Goal: Information Seeking & Learning: Learn about a topic

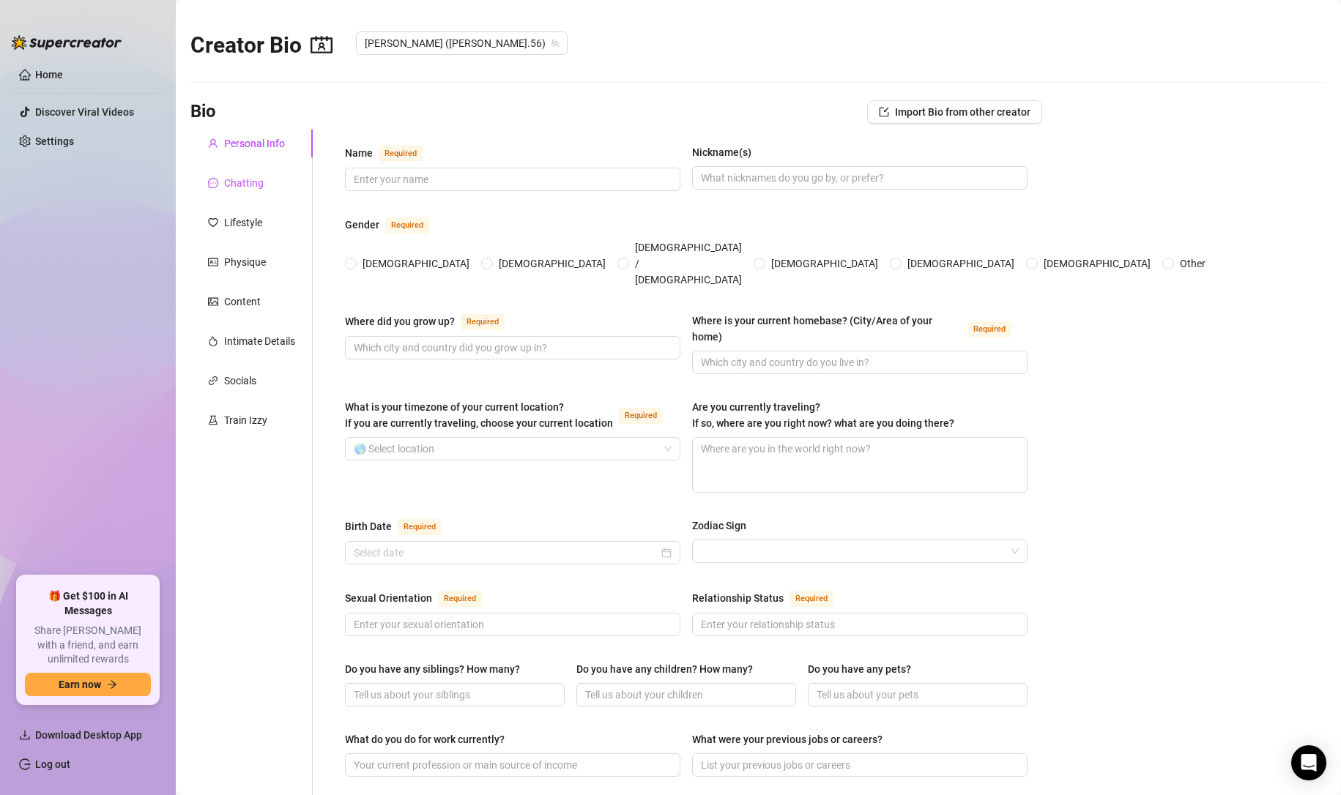
click at [241, 176] on div "Chatting" at bounding box center [244, 183] width 40 height 16
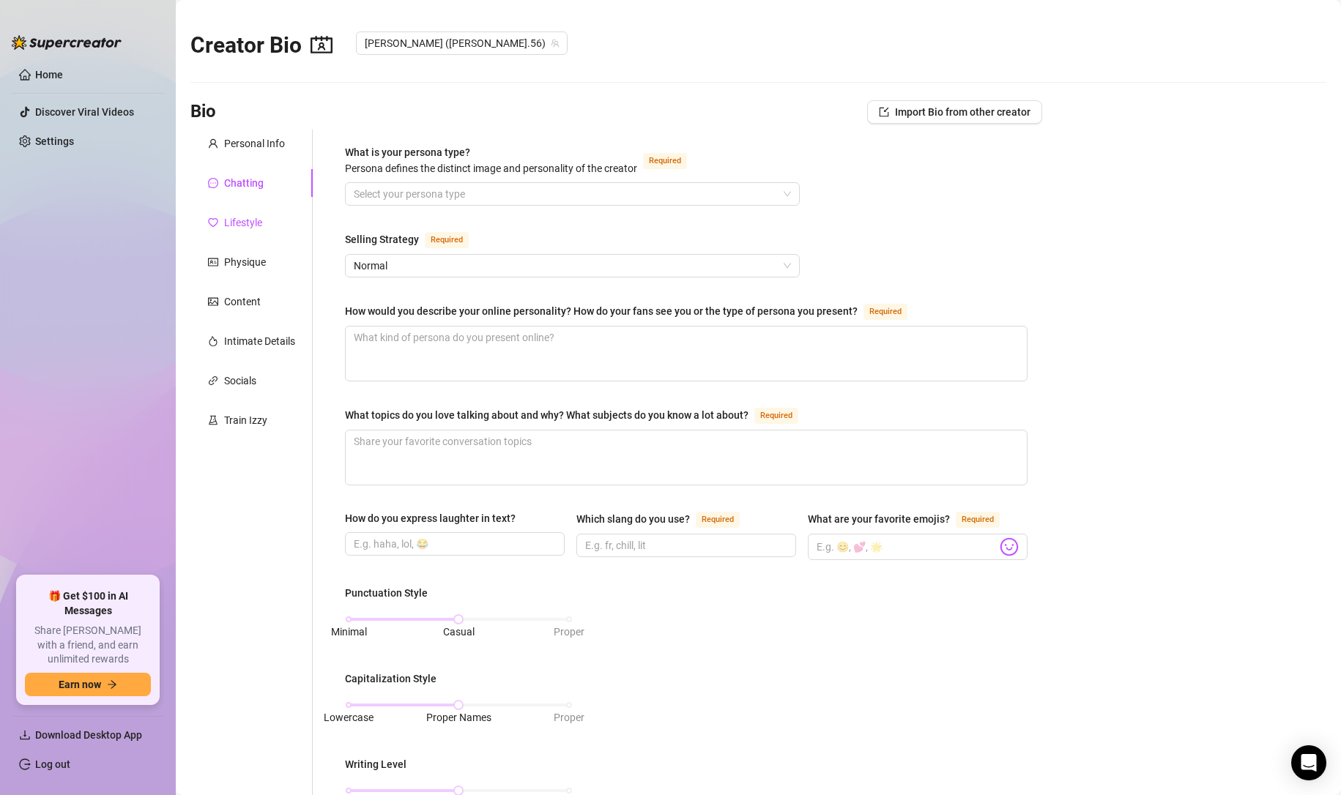
click at [259, 225] on div "Lifestyle" at bounding box center [243, 223] width 38 height 16
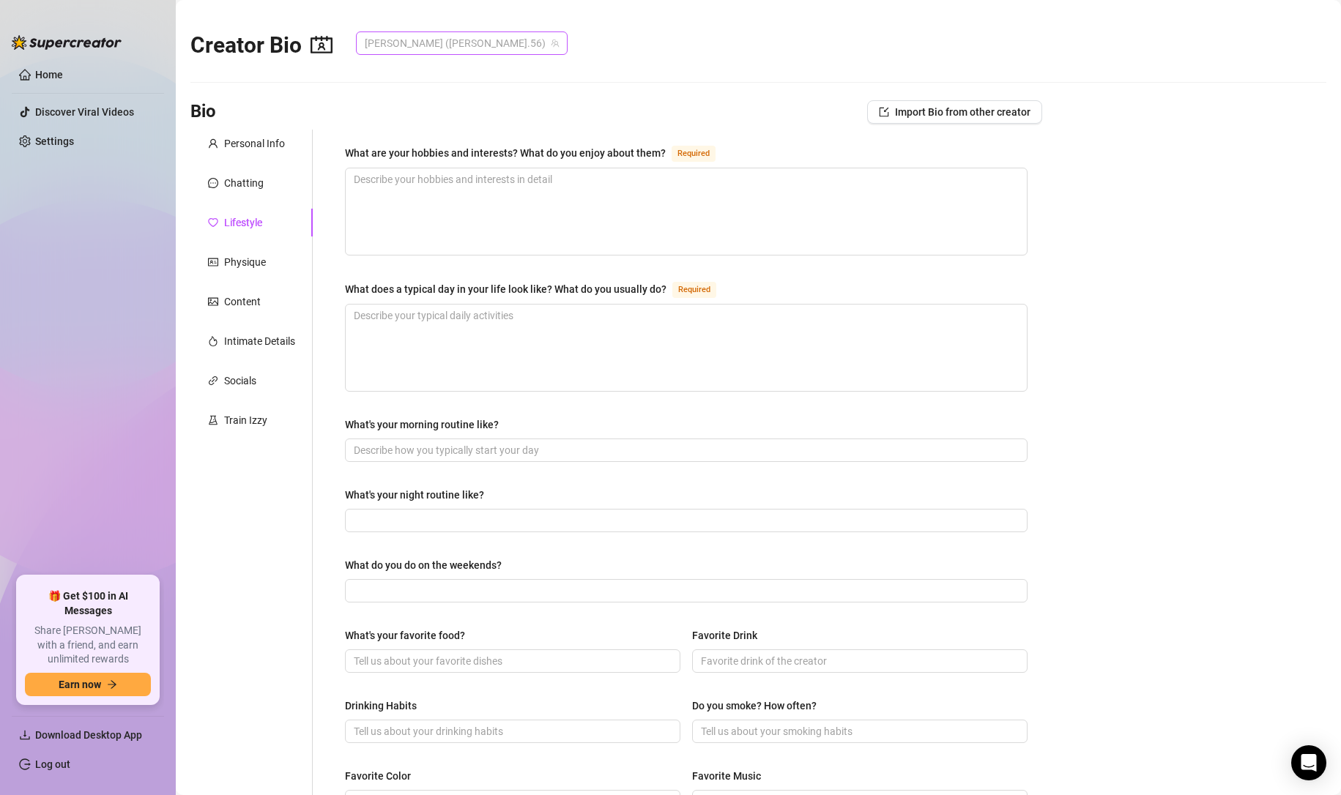
click at [415, 42] on span "[PERSON_NAME] ([PERSON_NAME].56)" at bounding box center [462, 43] width 194 height 22
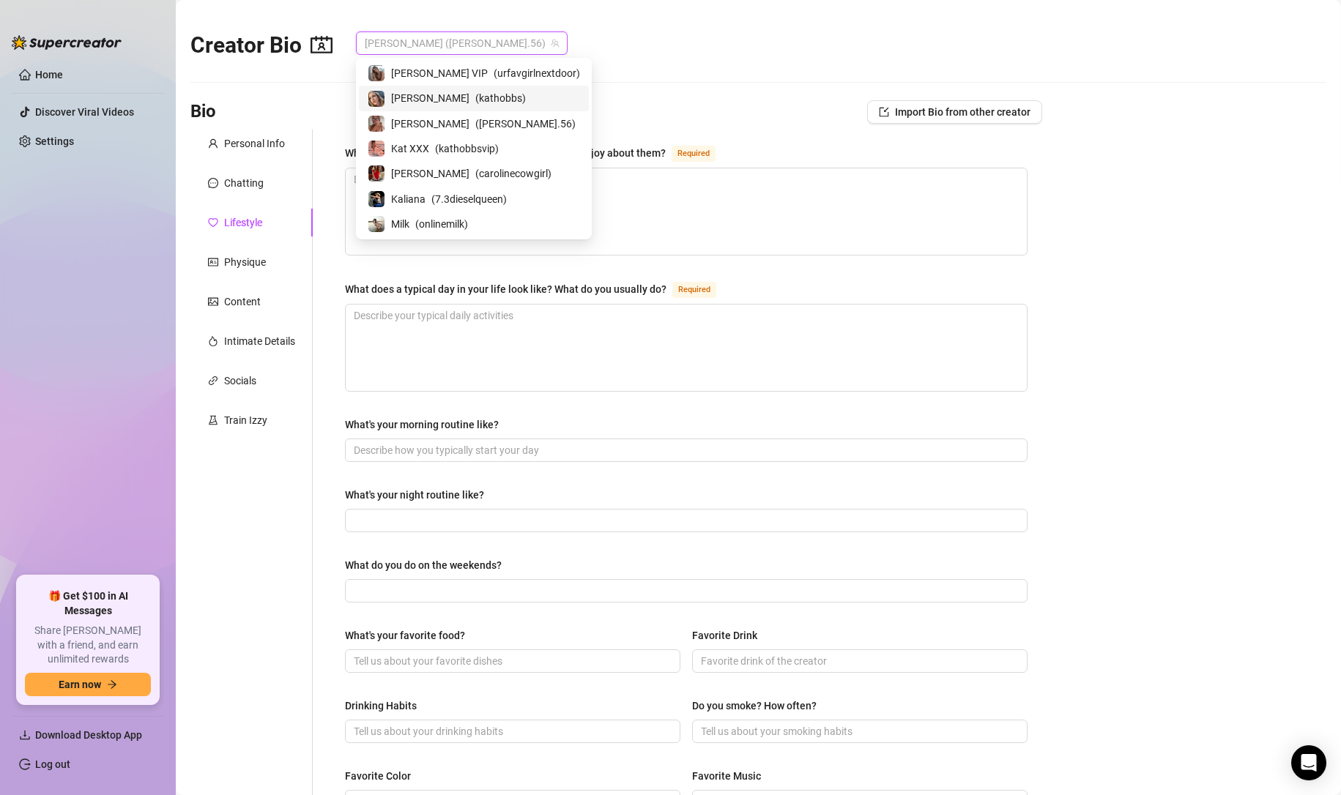
click at [406, 102] on span "[PERSON_NAME]" at bounding box center [430, 98] width 78 height 16
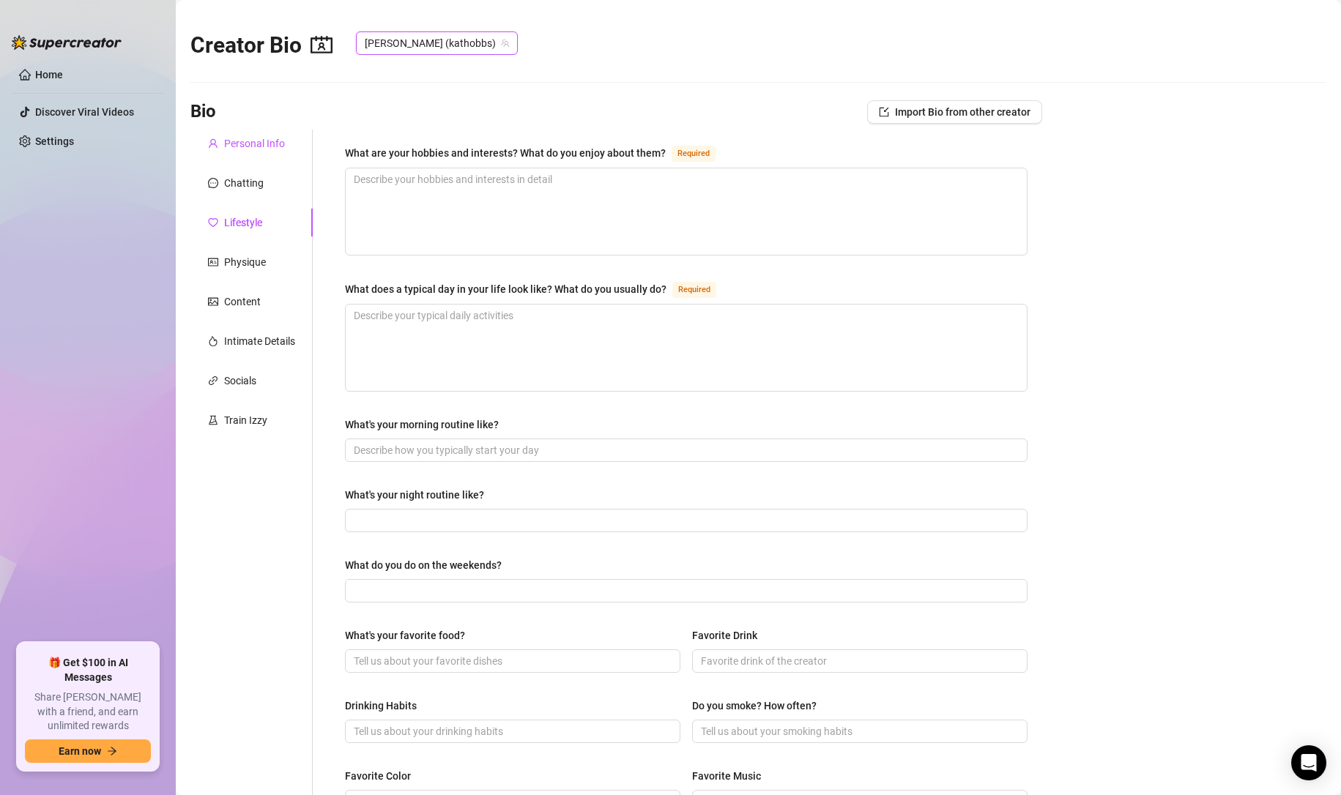
click at [269, 135] on div "Personal Info" at bounding box center [254, 143] width 61 height 16
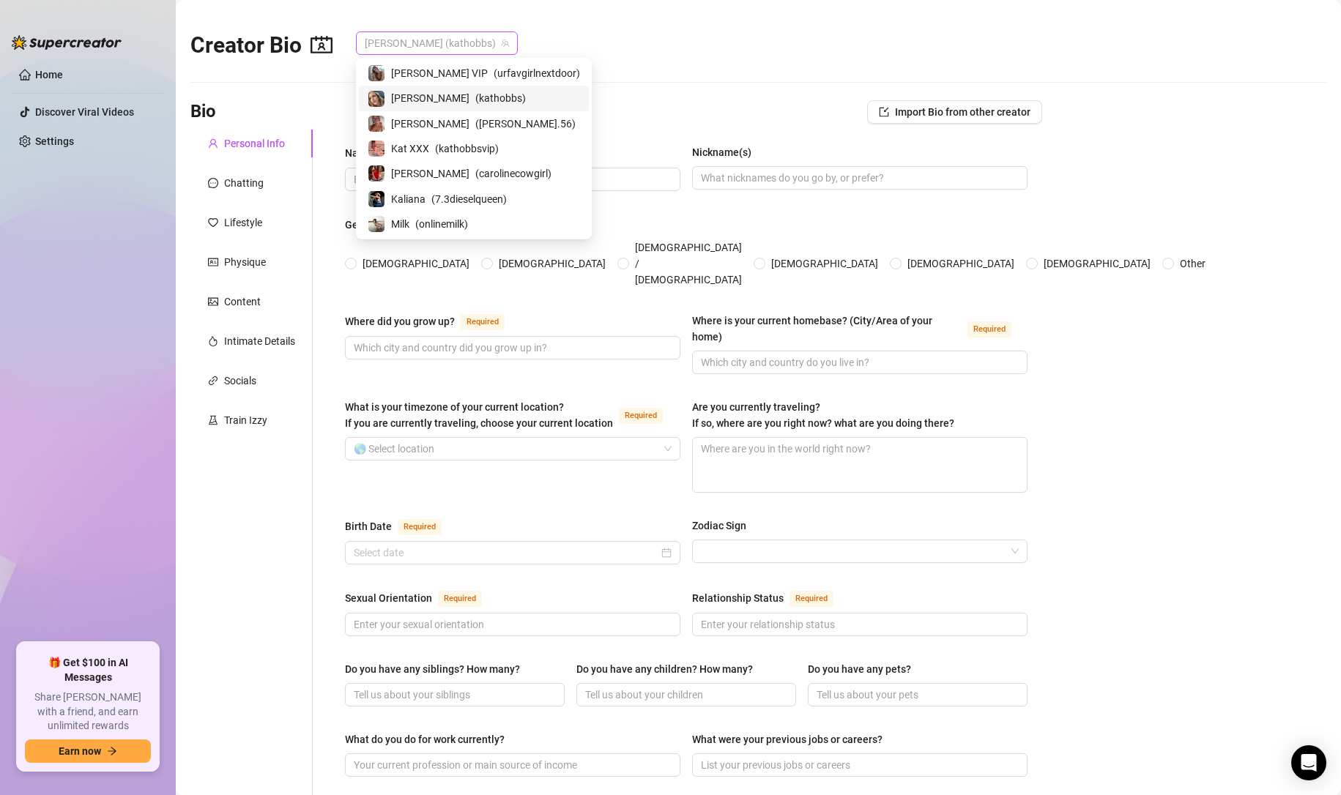
click at [406, 41] on span "[PERSON_NAME] (kathobbs)" at bounding box center [437, 43] width 144 height 22
click at [401, 119] on span "[PERSON_NAME]" at bounding box center [430, 124] width 78 height 16
click at [409, 43] on span "[PERSON_NAME] ([PERSON_NAME].56)" at bounding box center [462, 43] width 194 height 22
click at [407, 149] on span "Kat XXX" at bounding box center [410, 149] width 38 height 16
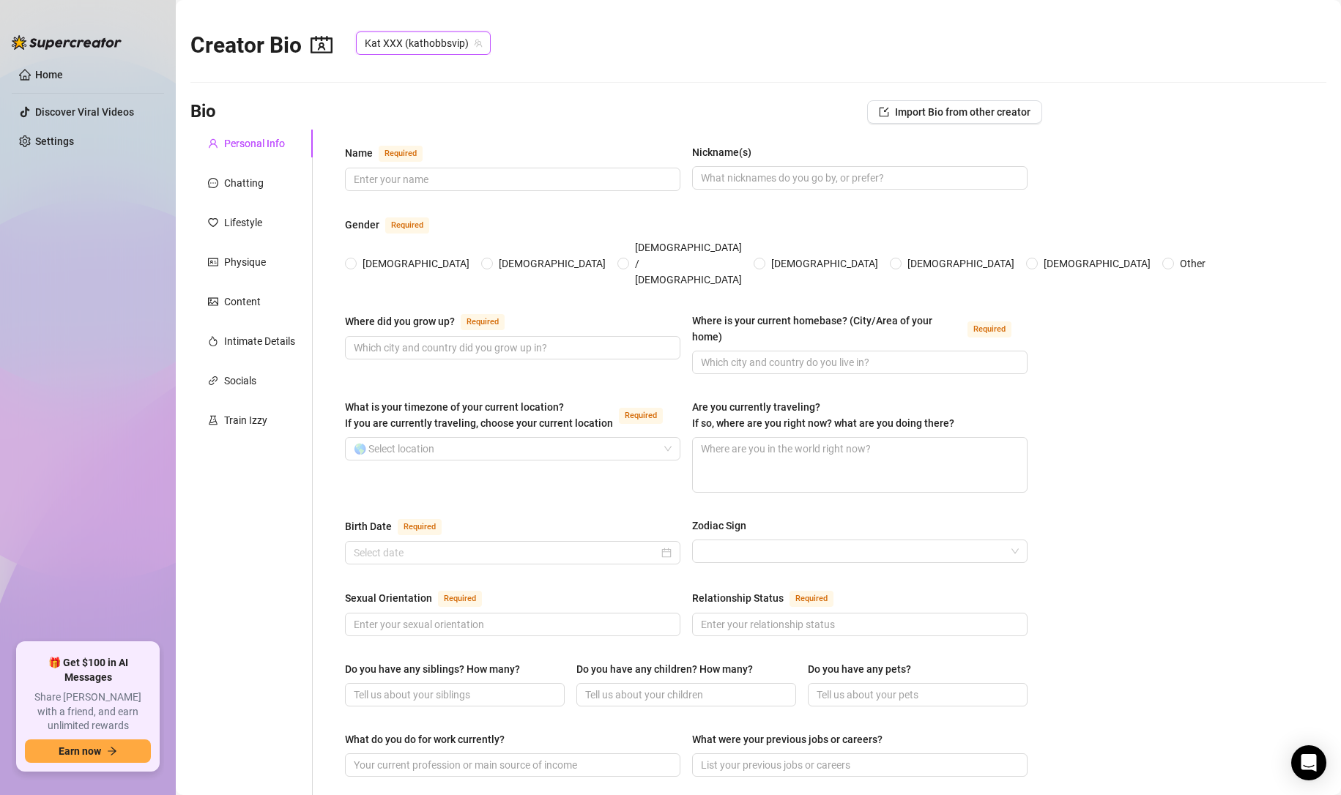
click at [417, 40] on span "Kat XXX (kathobbsvip)" at bounding box center [423, 43] width 117 height 22
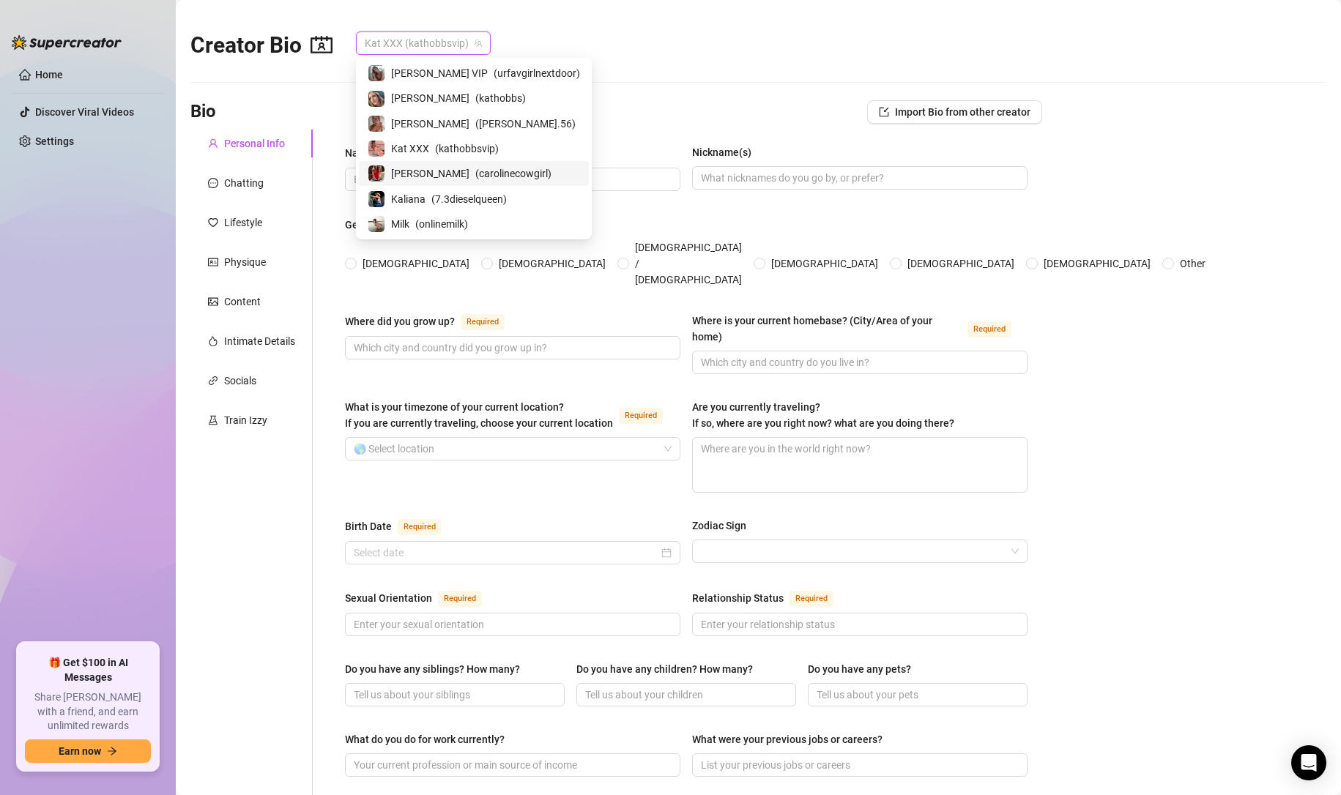
click at [415, 166] on span "[PERSON_NAME]" at bounding box center [430, 174] width 78 height 16
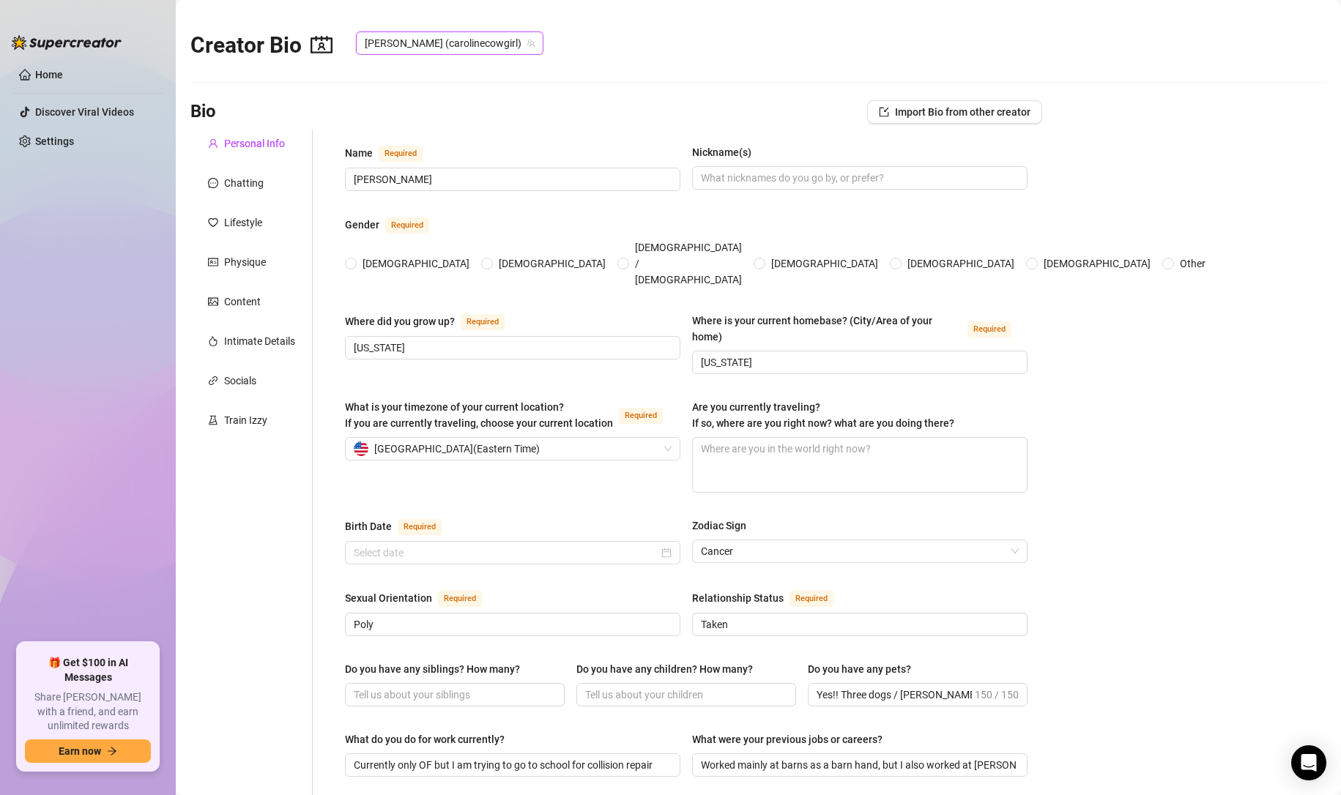
radio input "true"
type input "[DATE]"
click at [239, 183] on div "Chatting" at bounding box center [244, 183] width 40 height 16
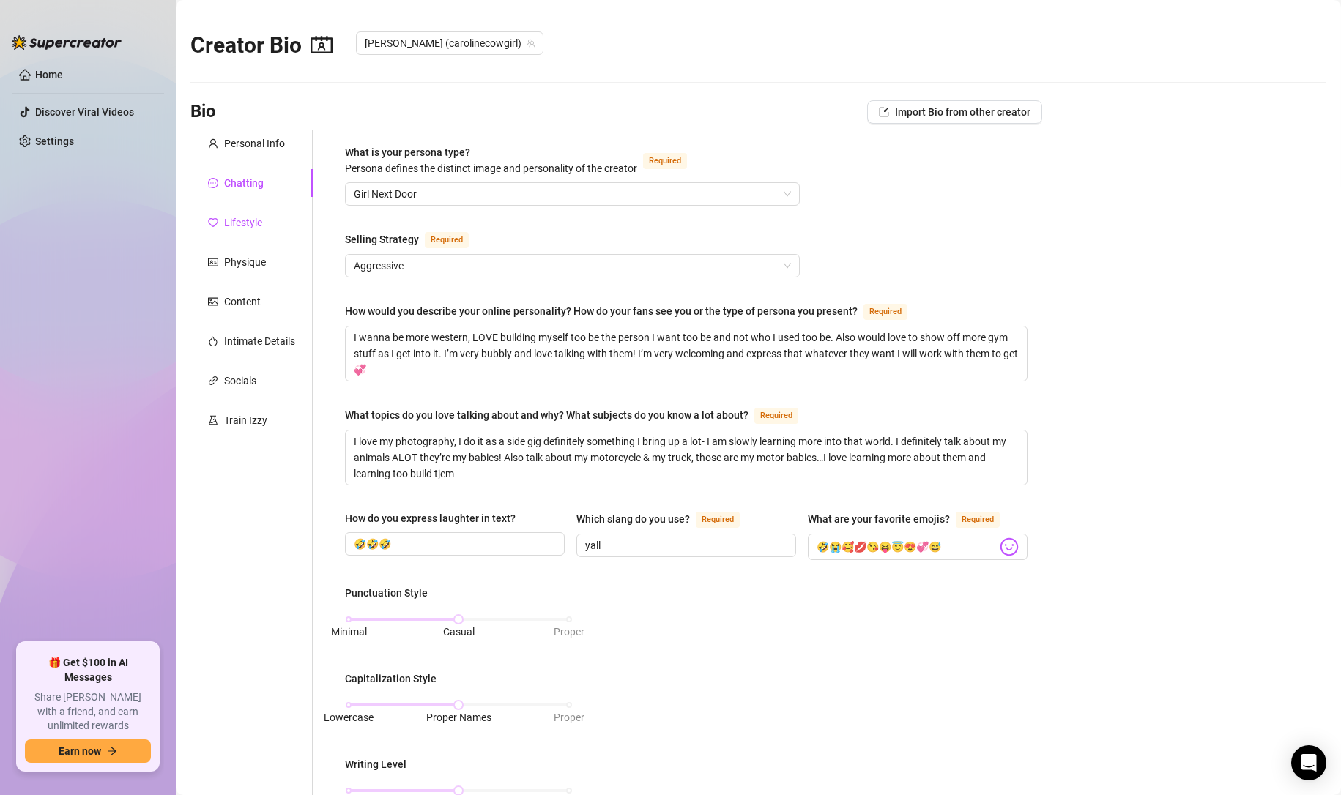
click at [261, 222] on div "Lifestyle" at bounding box center [243, 223] width 38 height 16
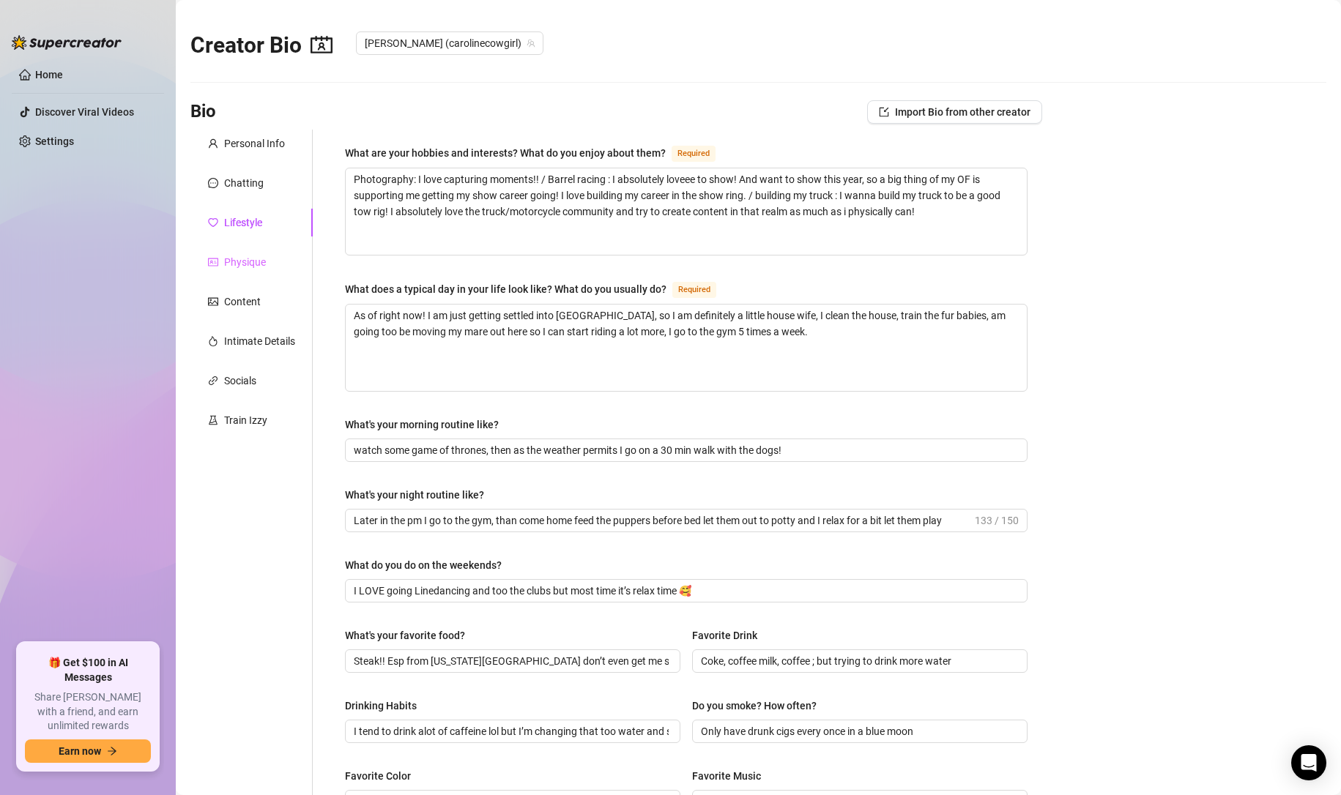
click at [225, 251] on div "Physique" at bounding box center [251, 262] width 122 height 28
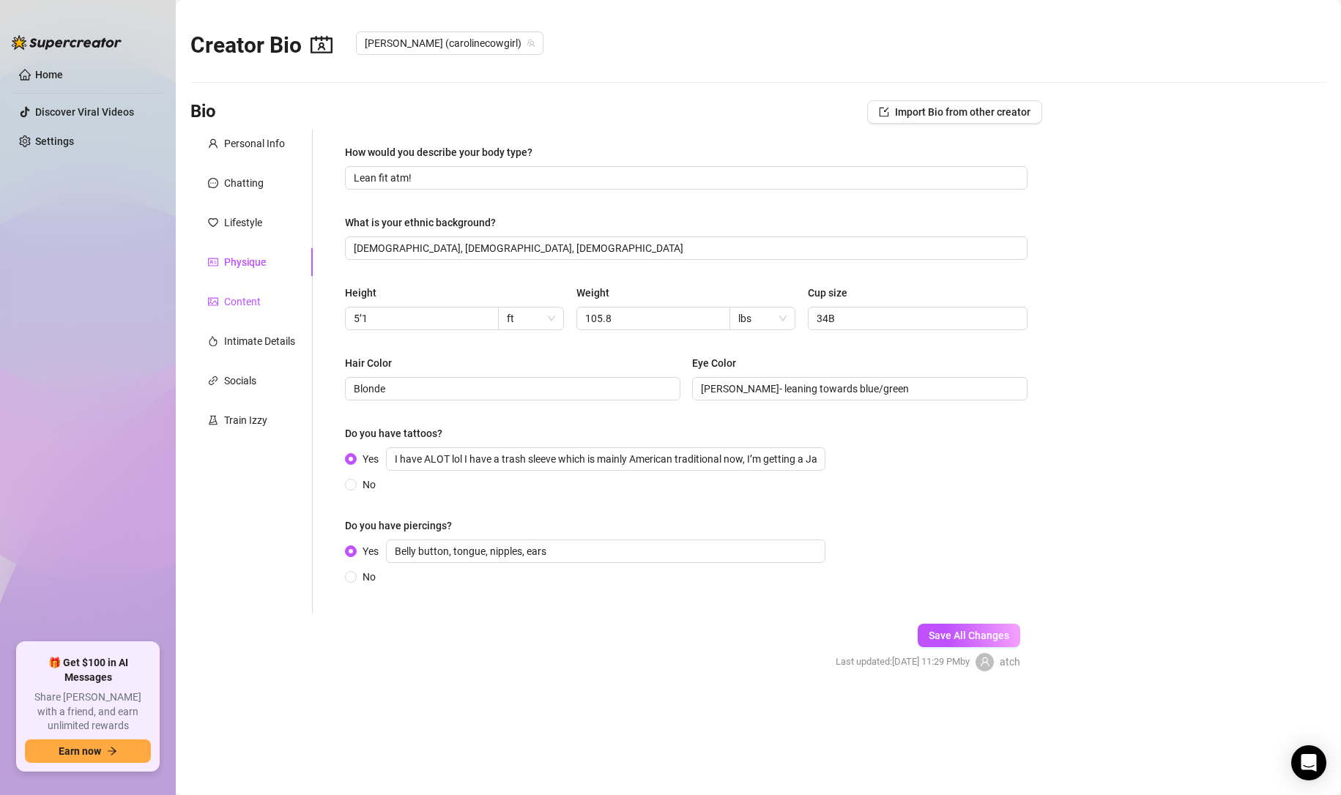
click at [231, 297] on div "Content" at bounding box center [242, 302] width 37 height 16
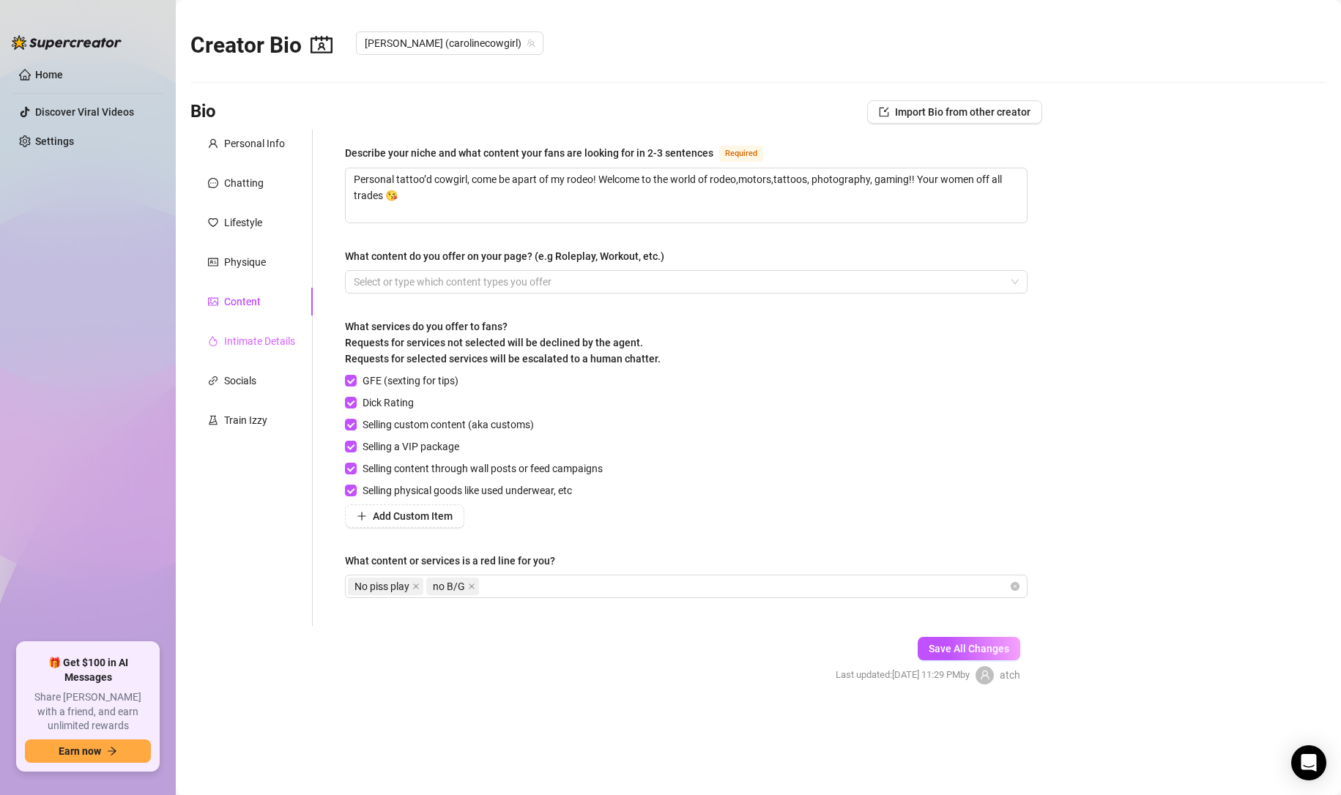
click at [243, 349] on div "Intimate Details" at bounding box center [251, 341] width 122 height 28
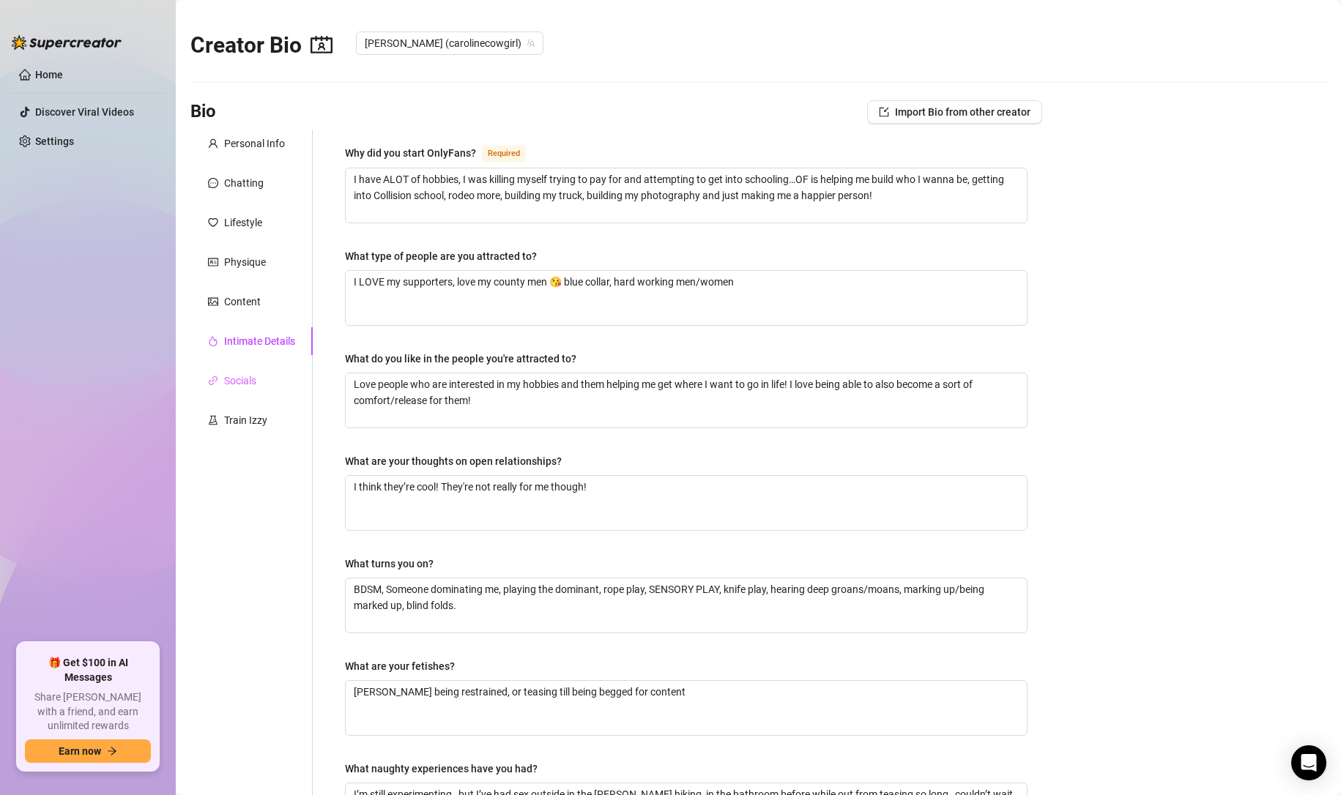
click at [264, 379] on div "Socials" at bounding box center [251, 381] width 122 height 28
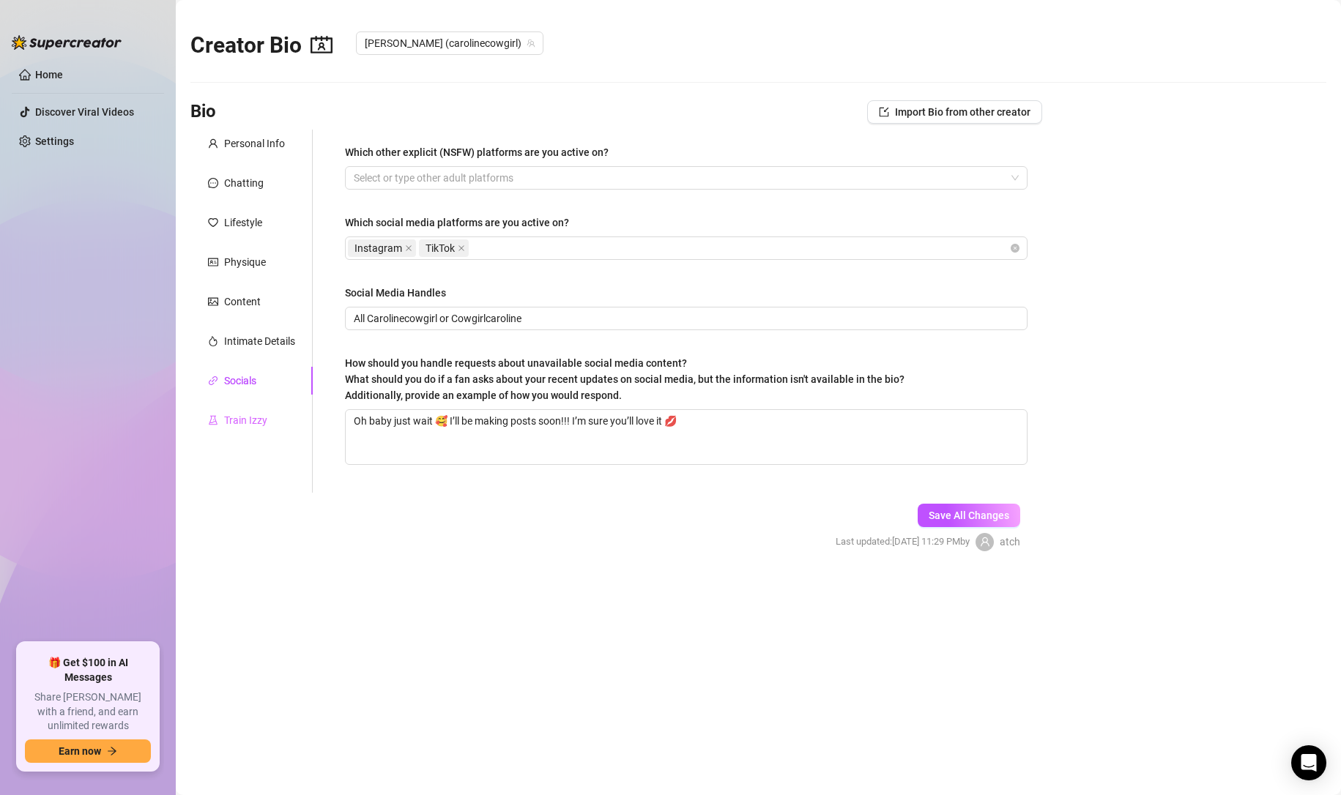
click at [268, 417] on div "Train Izzy" at bounding box center [251, 420] width 122 height 28
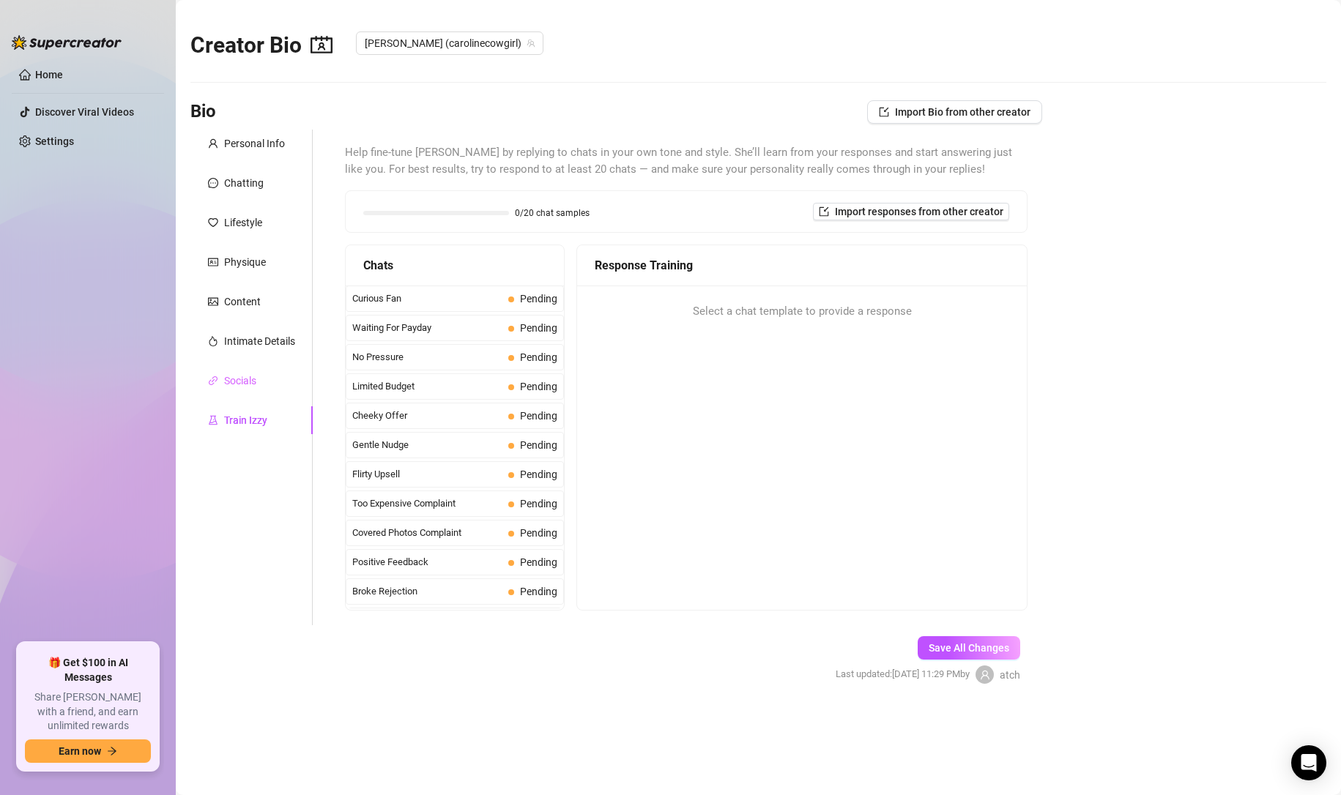
click at [261, 382] on div "Socials" at bounding box center [251, 381] width 122 height 28
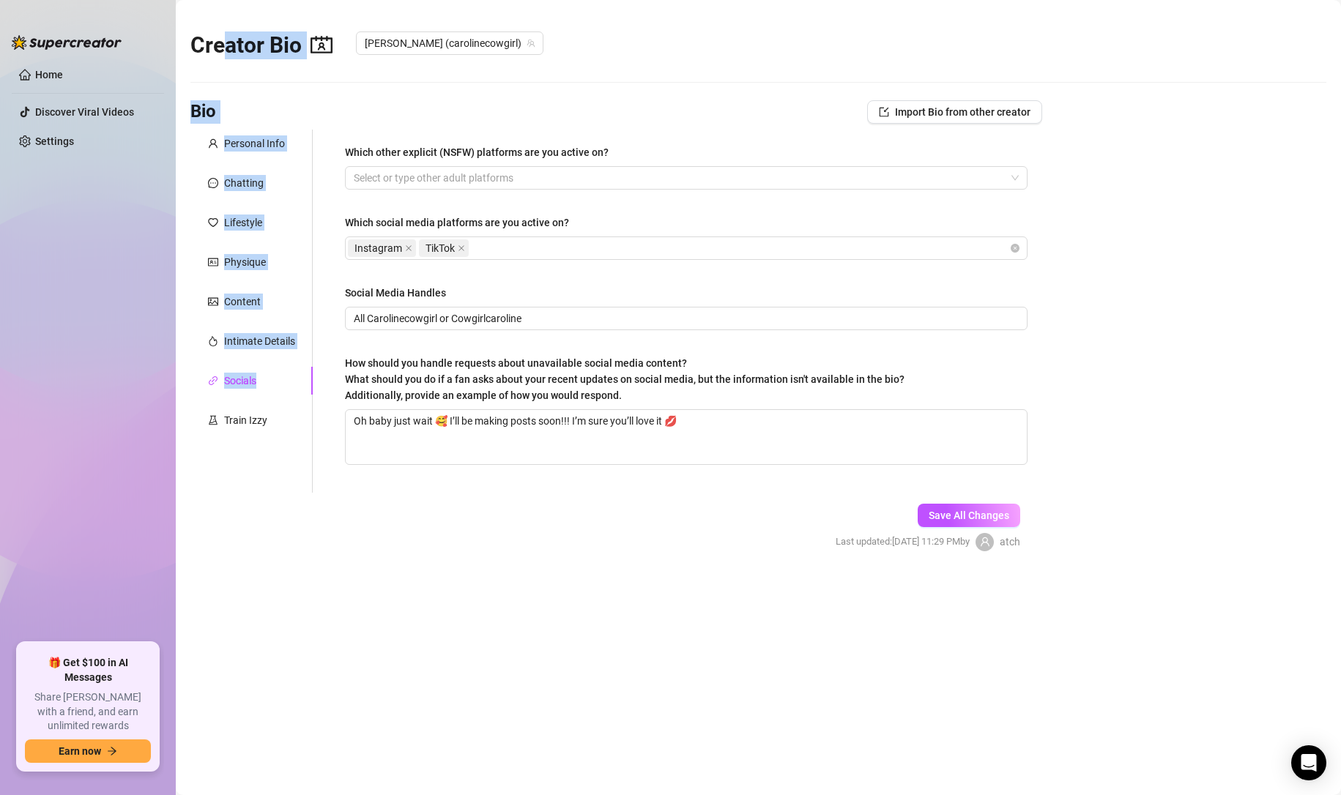
drag, startPoint x: 261, startPoint y: 382, endPoint x: 216, endPoint y: 47, distance: 338.5
click at [216, 47] on main "Creator Bio [PERSON_NAME] (carolinecowgirl) Bio Import Bio from other creator P…" at bounding box center [758, 397] width 1165 height 795
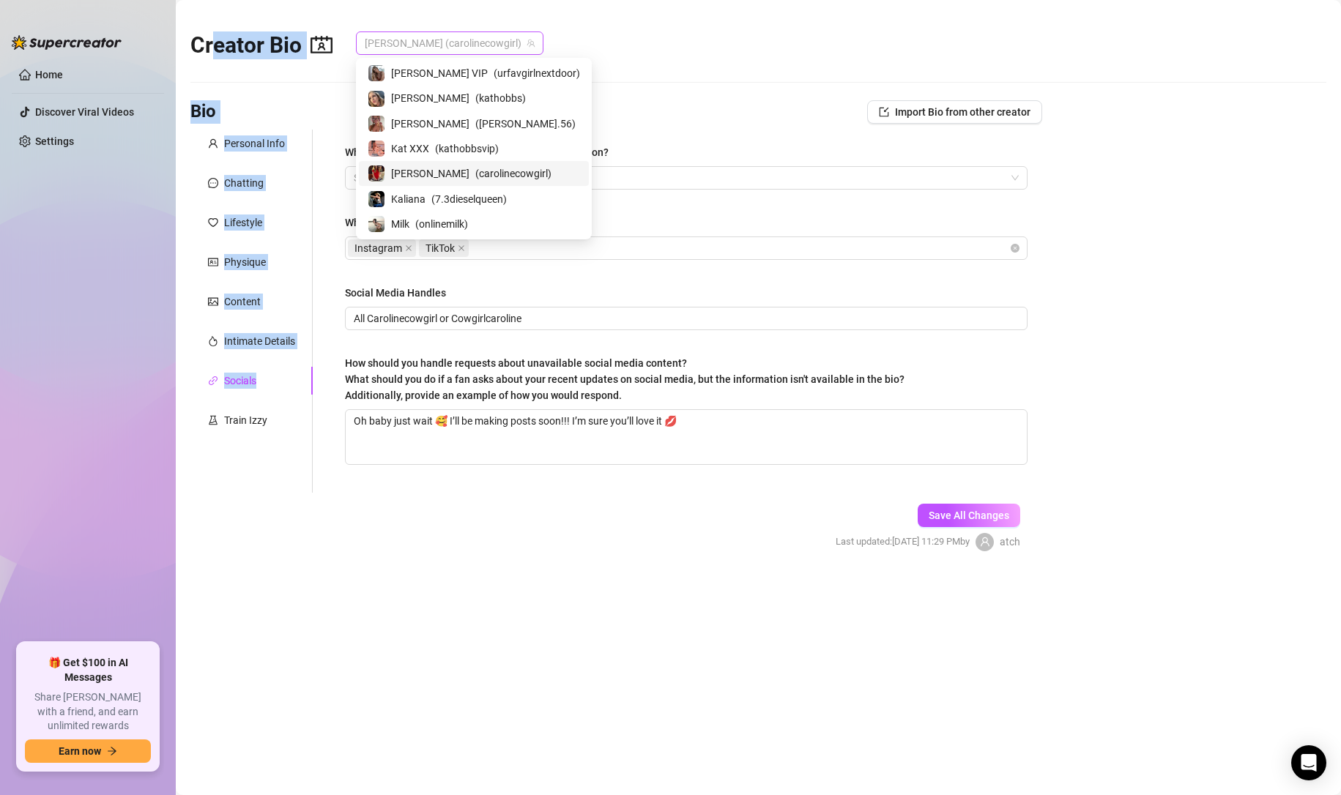
click at [422, 34] on span "[PERSON_NAME] (carolinecowgirl)" at bounding box center [450, 43] width 170 height 22
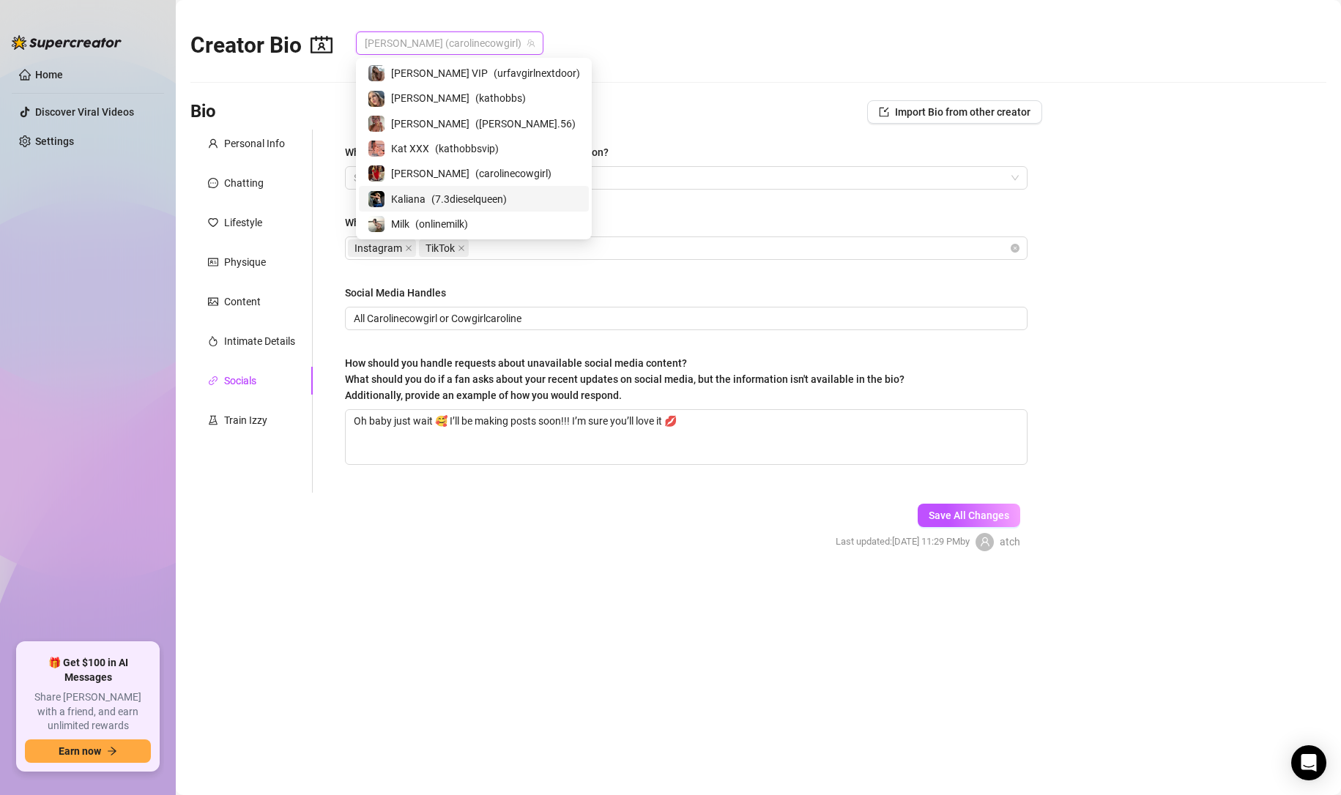
click at [438, 197] on span "( 7.3dieselqueen )" at bounding box center [468, 199] width 75 height 16
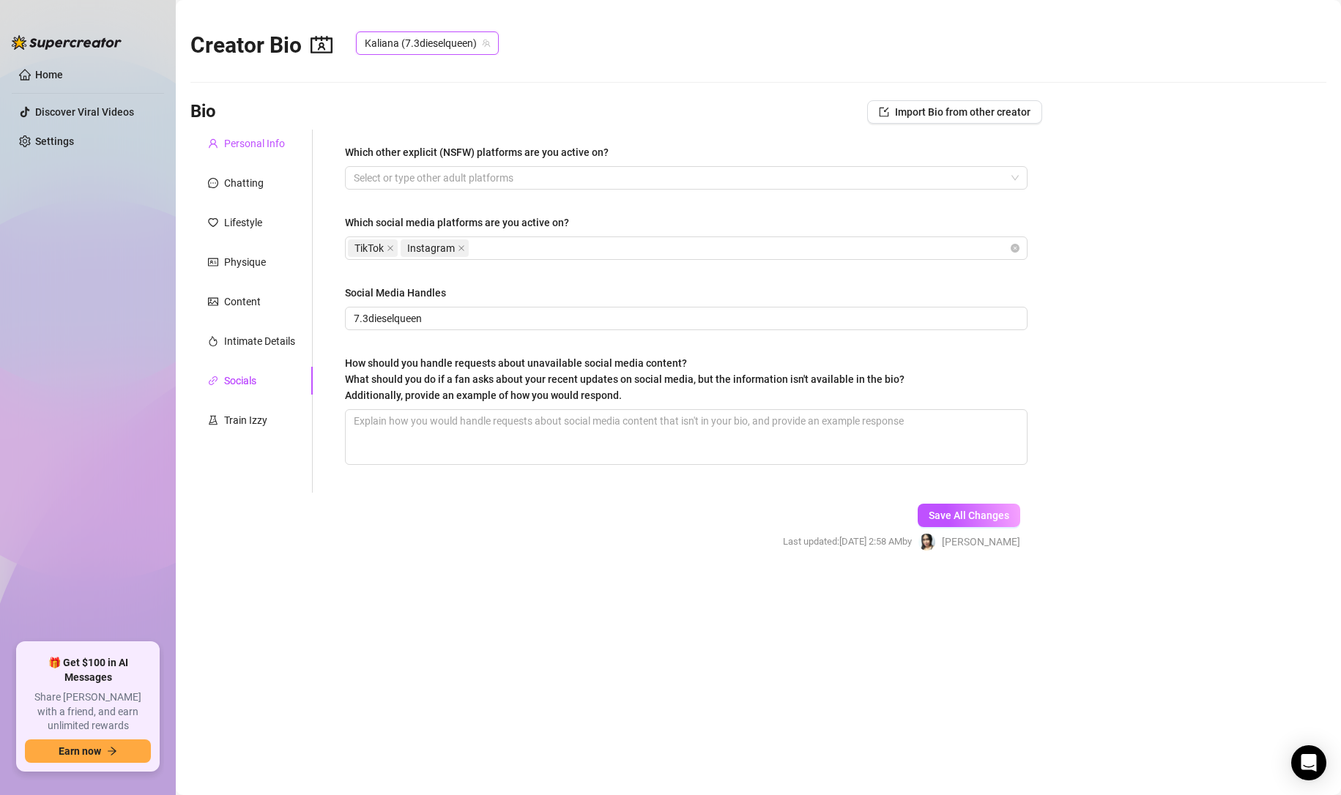
click at [244, 140] on div "Personal Info" at bounding box center [254, 143] width 61 height 16
